Goal: Task Accomplishment & Management: Use online tool/utility

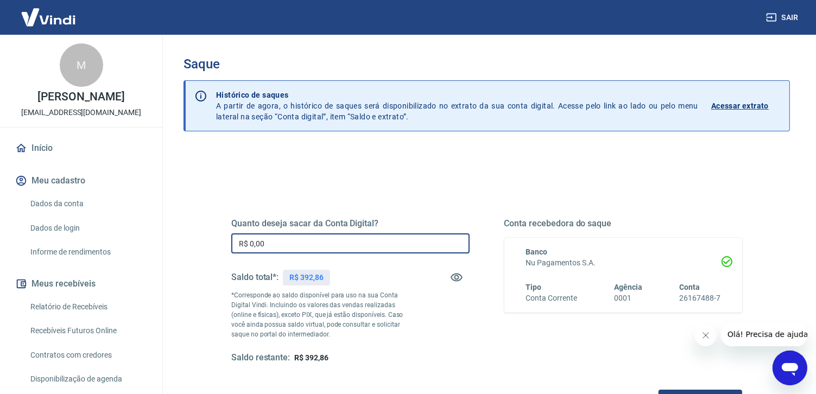
drag, startPoint x: 297, startPoint y: 246, endPoint x: 228, endPoint y: 246, distance: 68.9
click at [228, 246] on div "Quanto deseja sacar da Conta Digital? R$ 0,00 ​ Saldo total*: R$ 392,86 *Corres…" at bounding box center [486, 296] width 537 height 252
type input "R$ 0,03"
click at [41, 18] on img at bounding box center [48, 17] width 71 height 33
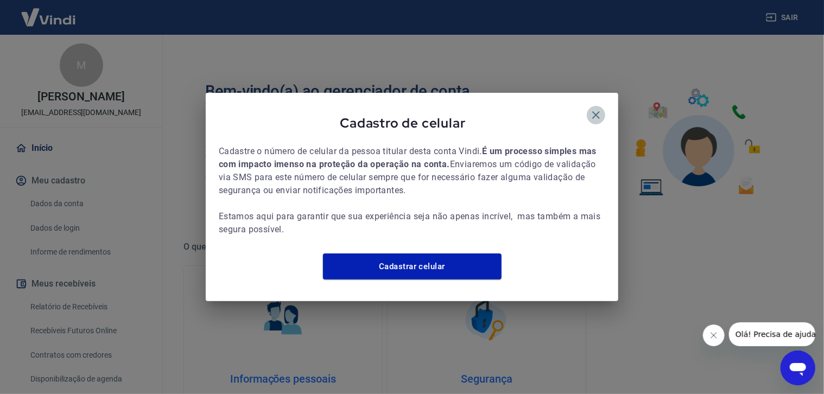
click at [600, 110] on icon "button" at bounding box center [596, 115] width 13 height 13
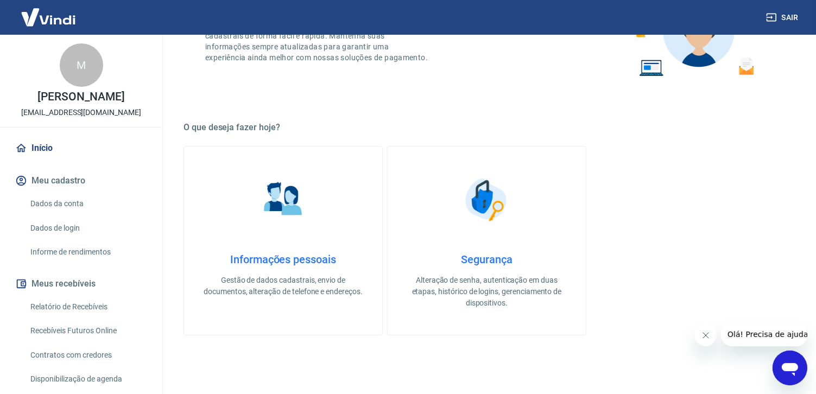
scroll to position [109, 0]
